Goal: Download file/media

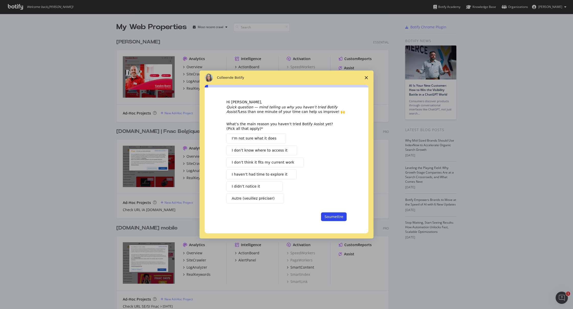
click at [369, 77] on span "Fermer l'enquête" at bounding box center [366, 78] width 14 height 14
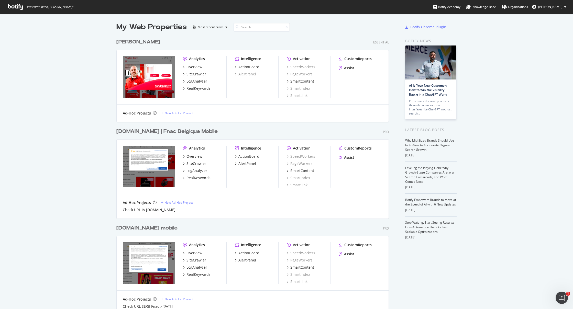
click at [180, 133] on div "[DOMAIN_NAME] | Fnac Belgique Mobile" at bounding box center [166, 131] width 101 height 7
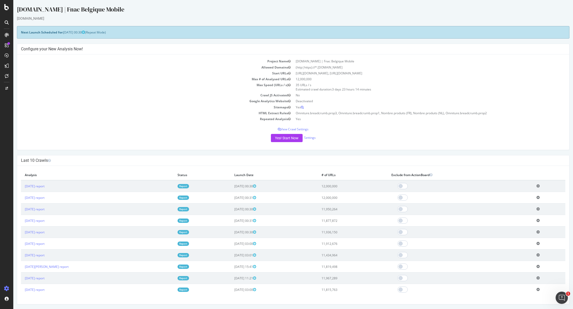
click at [178, 185] on link "Report" at bounding box center [184, 186] width 12 height 4
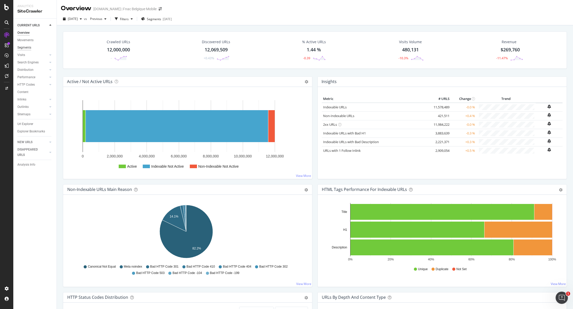
click at [27, 47] on div "Segments" at bounding box center [24, 47] width 14 height 5
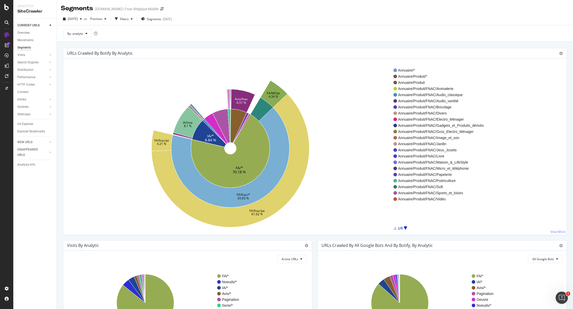
click at [397, 224] on div "Annuaire/* Annuaire/Produit/* Annuaire/Produit Annuaire/Produit/FNAC/Animalerie…" at bounding box center [478, 149] width 169 height 164
click at [405, 227] on div at bounding box center [406, 228] width 4 height 3
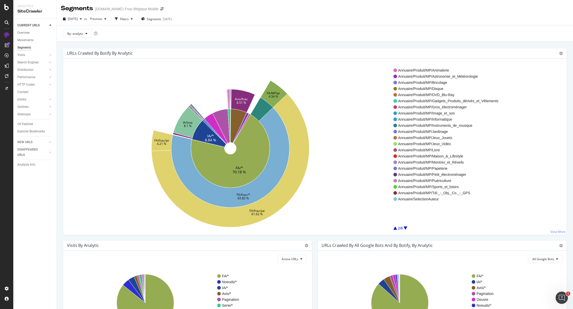
click at [405, 227] on div at bounding box center [406, 228] width 4 height 3
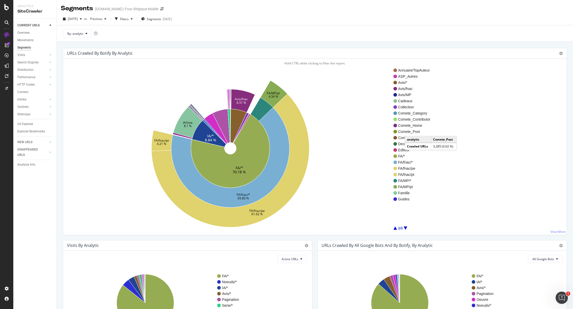
click at [411, 131] on span "Comete_Post" at bounding box center [414, 131] width 32 height 5
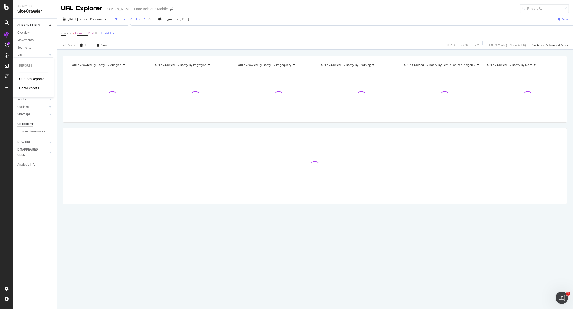
click at [23, 90] on div "DataExports" at bounding box center [29, 88] width 20 height 5
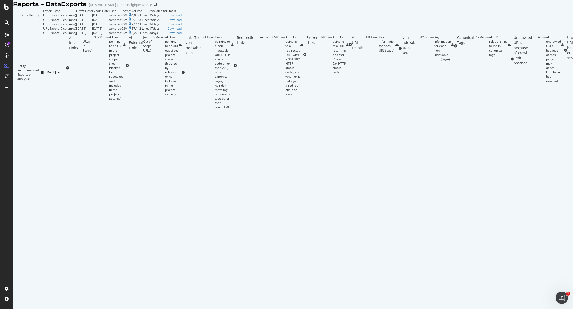
click at [182, 26] on div "Download" at bounding box center [174, 24] width 14 height 4
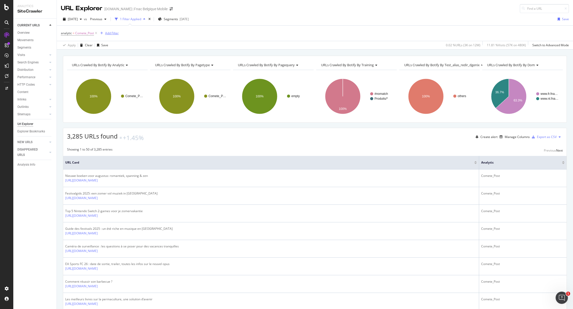
click at [111, 31] on div "Add Filter" at bounding box center [112, 33] width 14 height 4
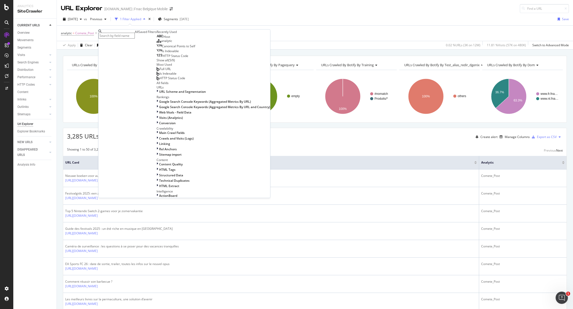
click at [163, 58] on span "HTTP Status Code" at bounding box center [176, 56] width 26 height 4
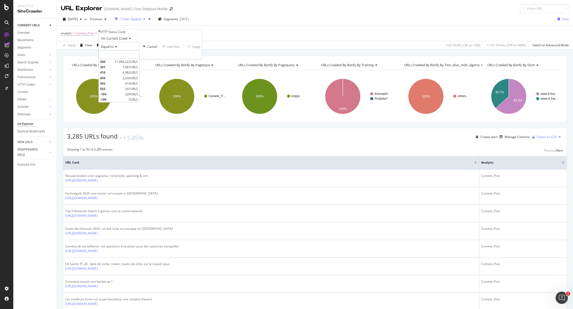
click at [120, 59] on input "number" at bounding box center [119, 54] width 41 height 9
click at [113, 64] on span "200" at bounding box center [106, 62] width 13 height 4
type input "200"
click at [193, 49] on div "Apply" at bounding box center [197, 46] width 8 height 4
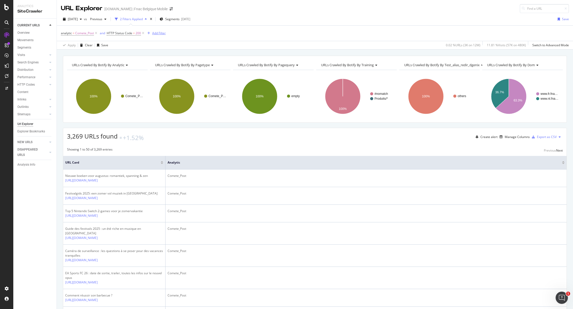
click at [154, 34] on div "Add Filter" at bounding box center [159, 33] width 14 height 4
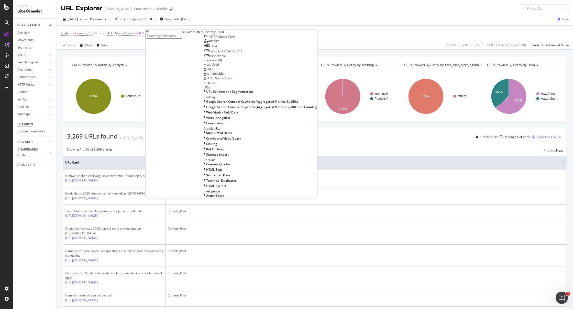
click at [207, 76] on span "Is Indexable" at bounding box center [215, 73] width 17 height 4
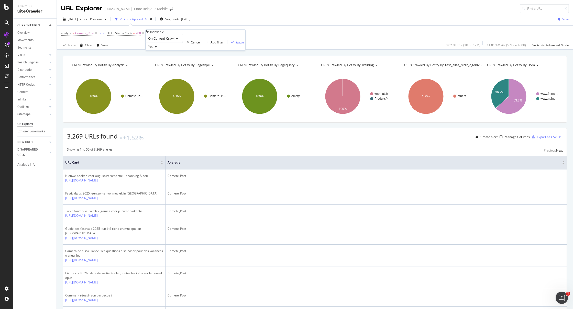
click at [236, 44] on div "Apply" at bounding box center [240, 42] width 8 height 4
click at [538, 137] on div "Export as CSV" at bounding box center [547, 137] width 20 height 4
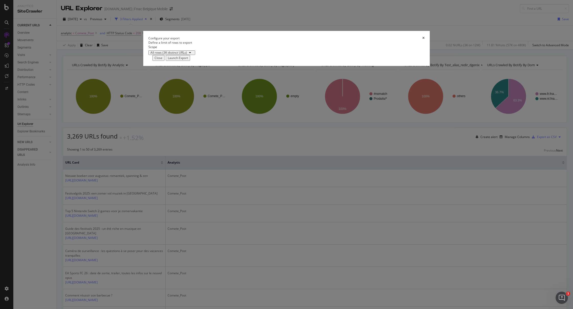
click at [188, 60] on div "Launch Export" at bounding box center [178, 58] width 20 height 4
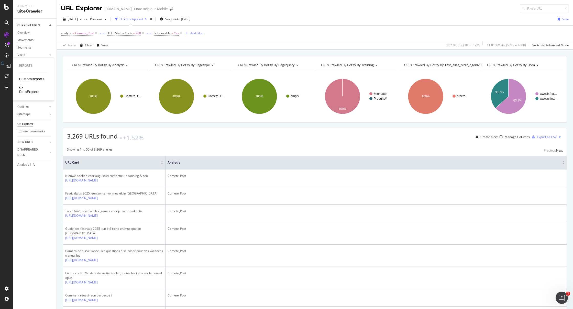
click at [29, 89] on div "DataExports" at bounding box center [29, 91] width 20 height 5
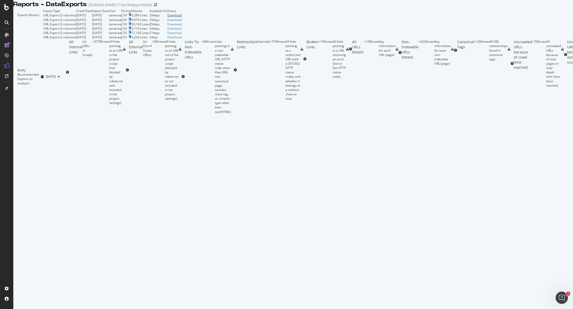
click at [182, 17] on div "Download" at bounding box center [174, 15] width 14 height 4
